Goal: Navigation & Orientation: Find specific page/section

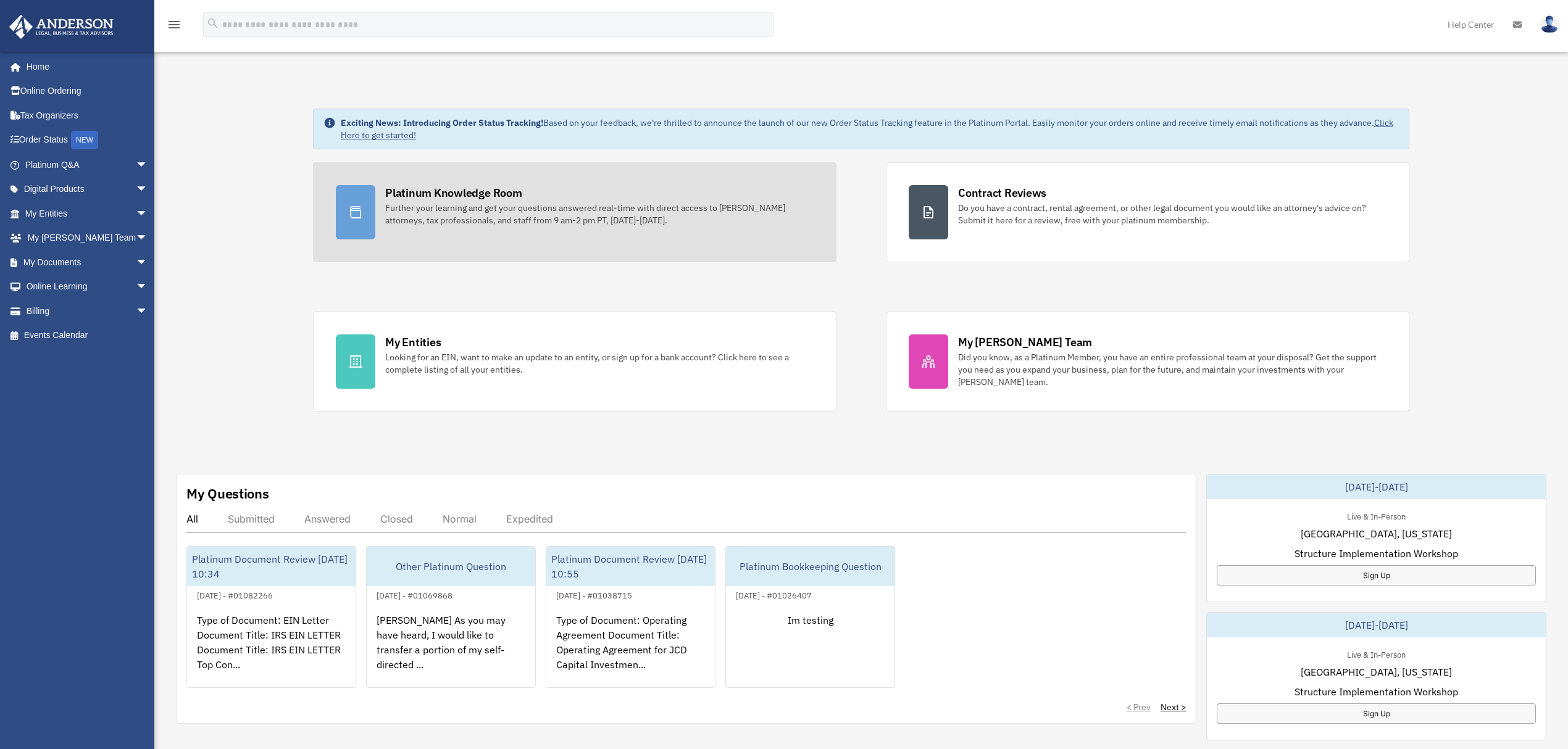
click at [468, 181] on link "Platinum Knowledge Room Further your learning and get your questions answered r…" at bounding box center [574, 212] width 523 height 100
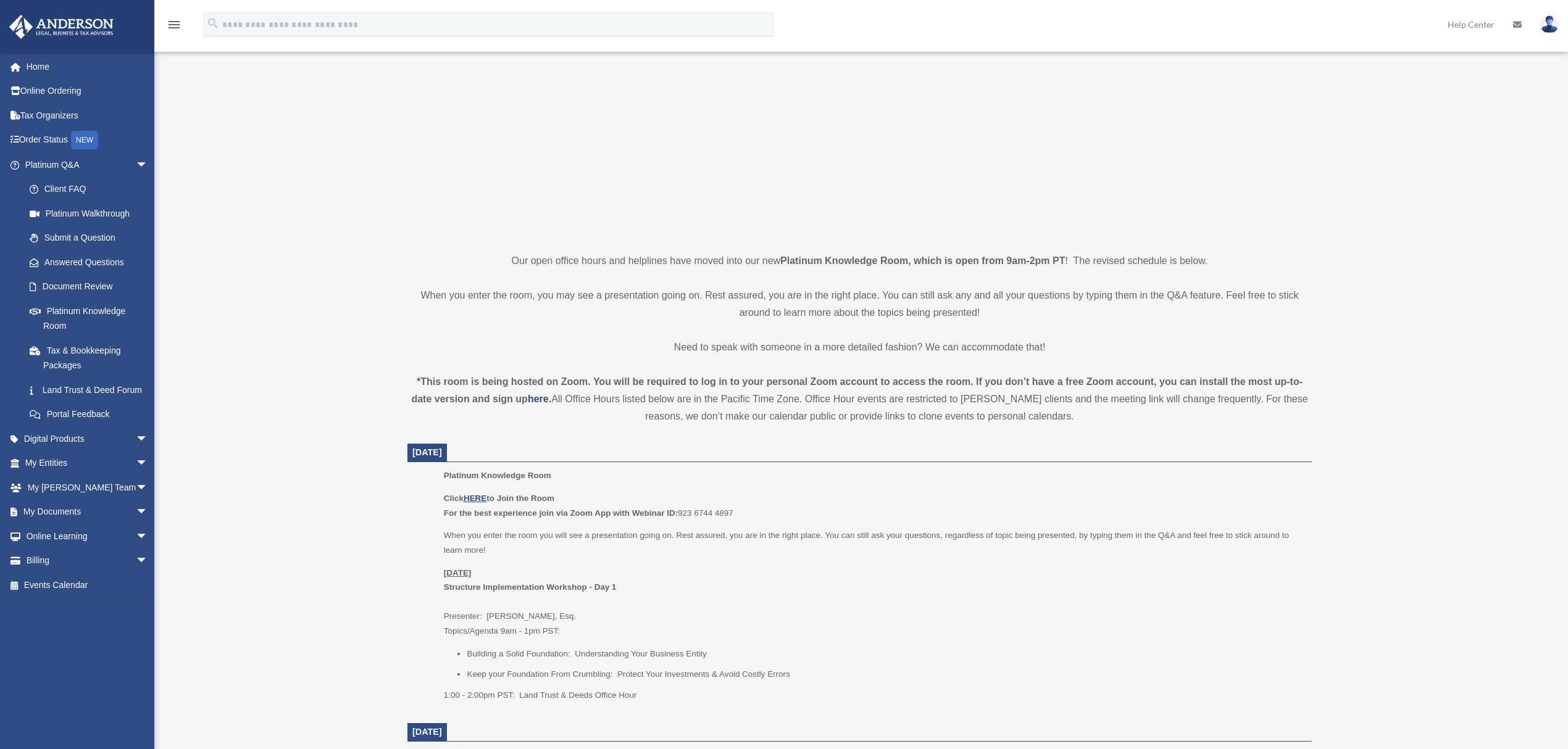
scroll to position [247, 0]
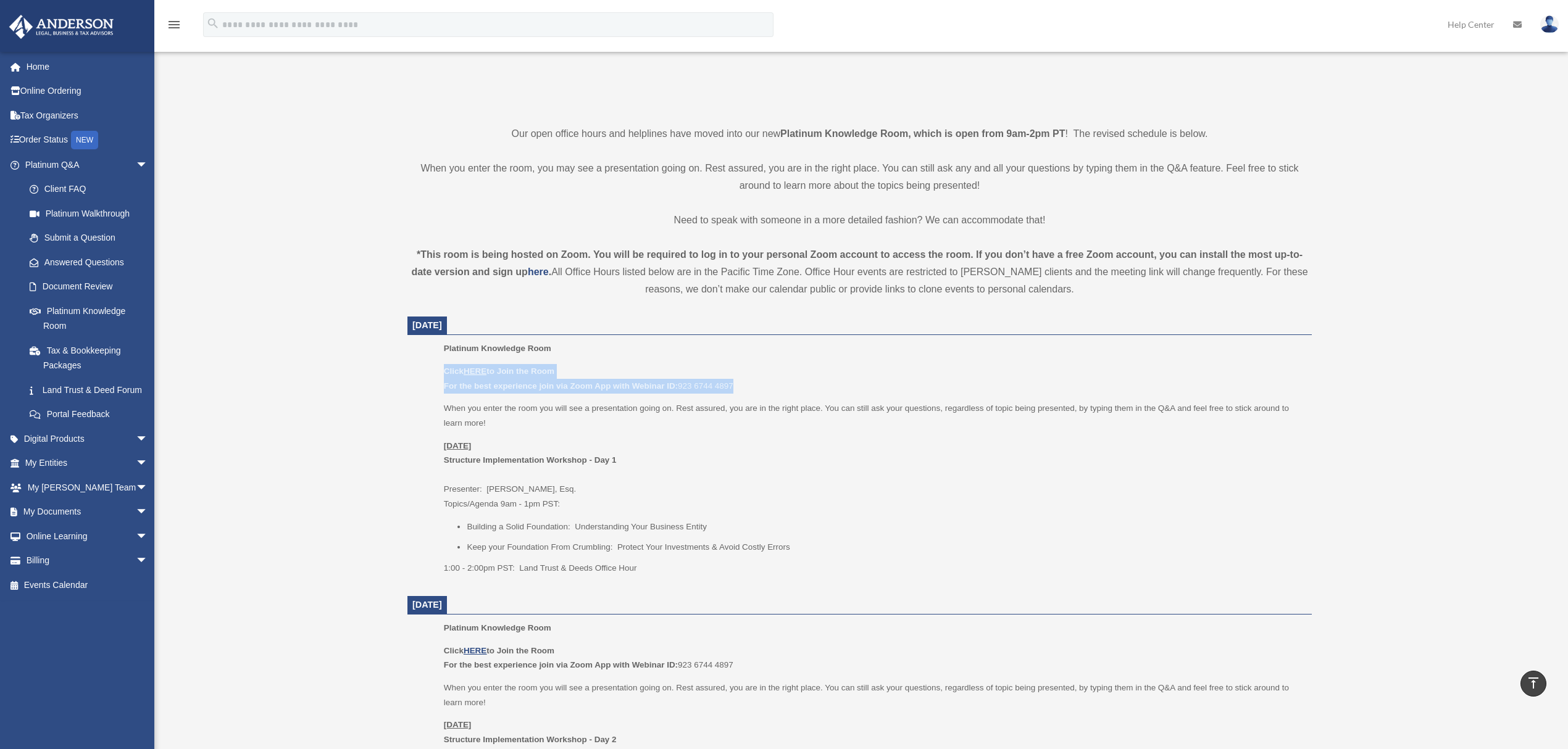
drag, startPoint x: 761, startPoint y: 383, endPoint x: 440, endPoint y: 375, distance: 321.1
click at [440, 375] on ul "Platinum Knowledge Room Click HERE to Join the Room For the best experience joi…" at bounding box center [859, 463] width 887 height 242
copy p "Click HERE to Join the Room For the best experience join via Zoom App with Webi…"
